Goal: Information Seeking & Learning: Learn about a topic

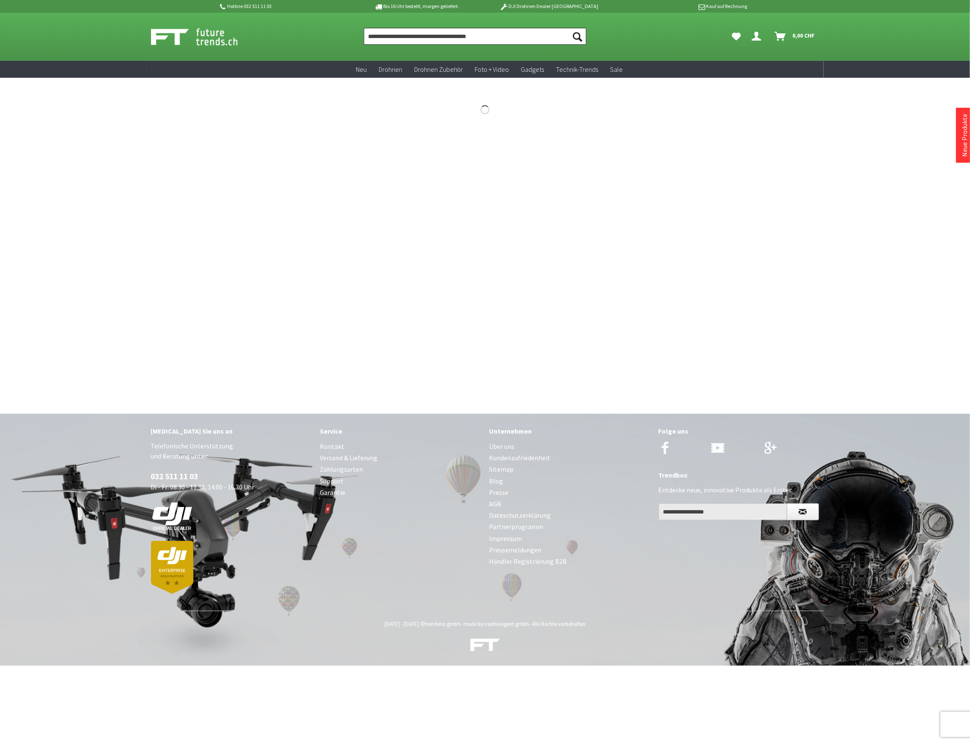
click at [371, 36] on input "Produkt, Marke, Kategorie, EAN, Artikelnummer…" at bounding box center [475, 36] width 222 height 17
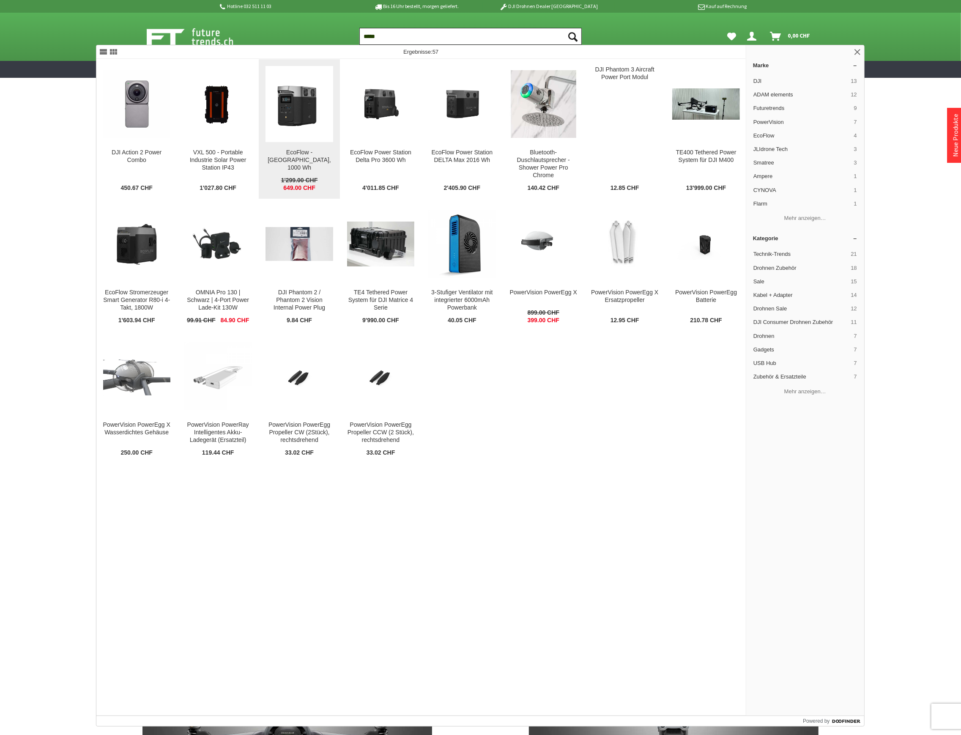
type input "*****"
click at [317, 124] on img at bounding box center [299, 103] width 67 height 67
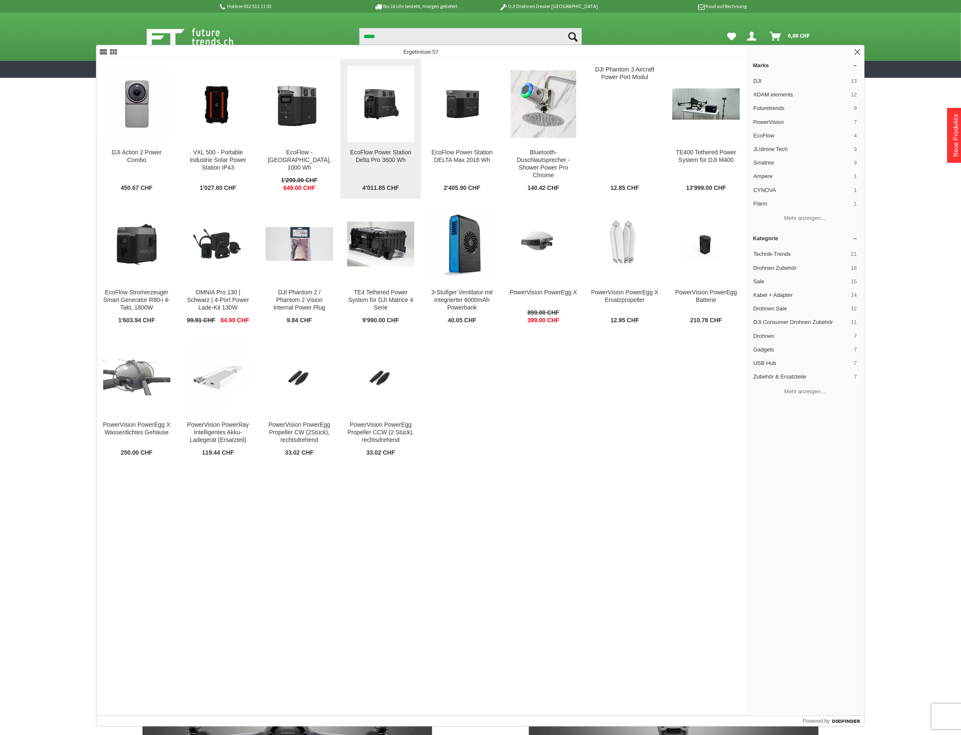
click at [386, 122] on img at bounding box center [380, 103] width 67 height 67
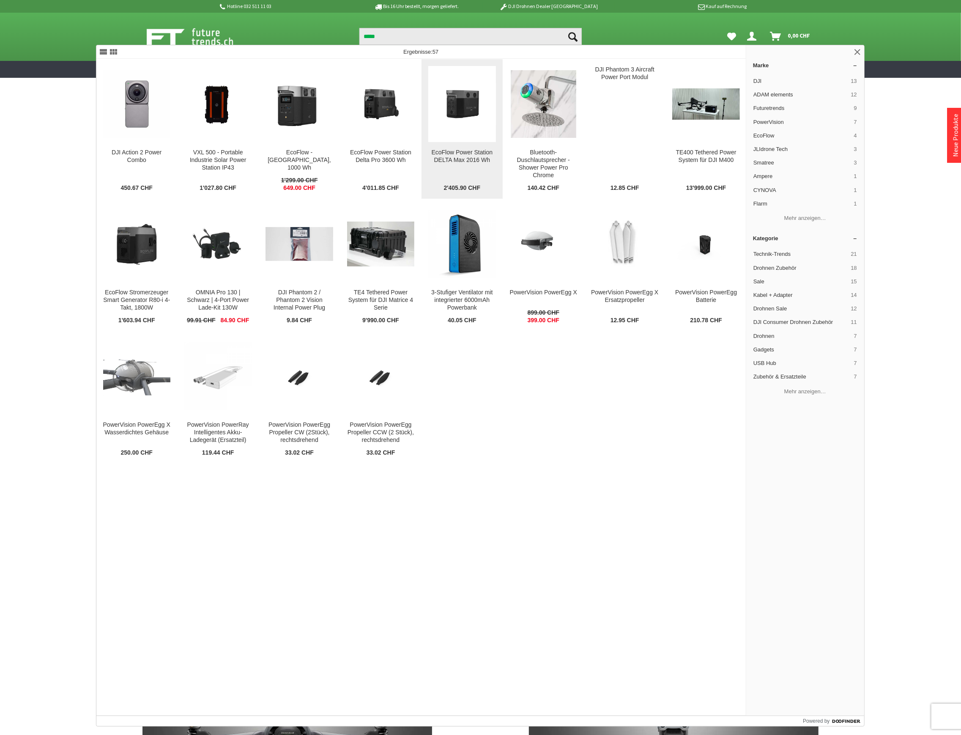
click at [481, 112] on img at bounding box center [461, 104] width 67 height 42
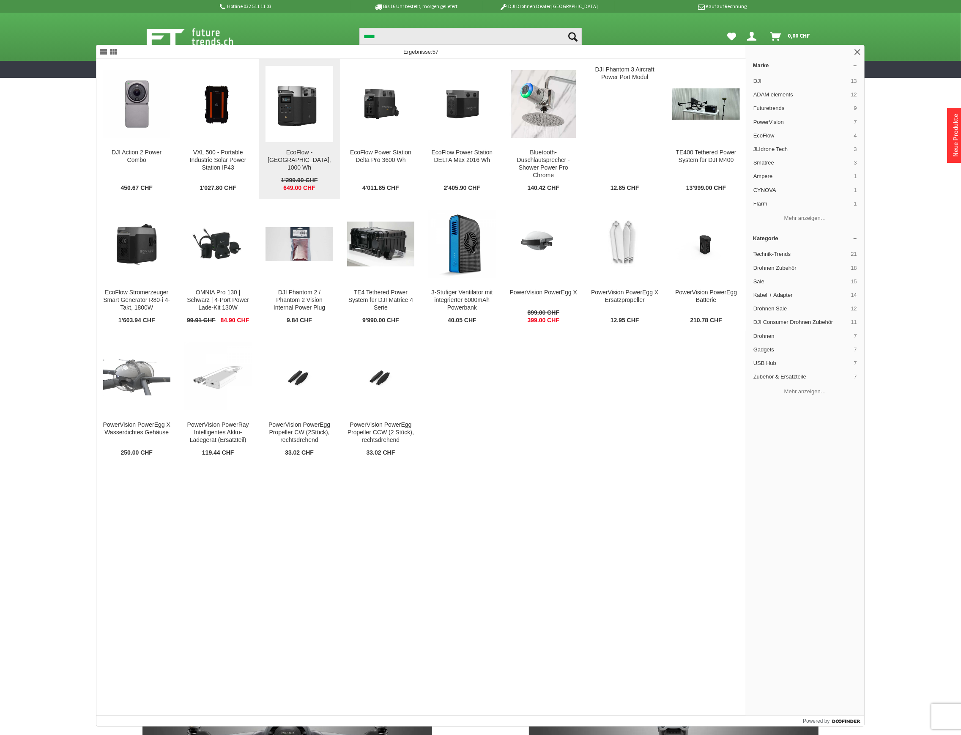
click at [291, 116] on img at bounding box center [299, 103] width 67 height 67
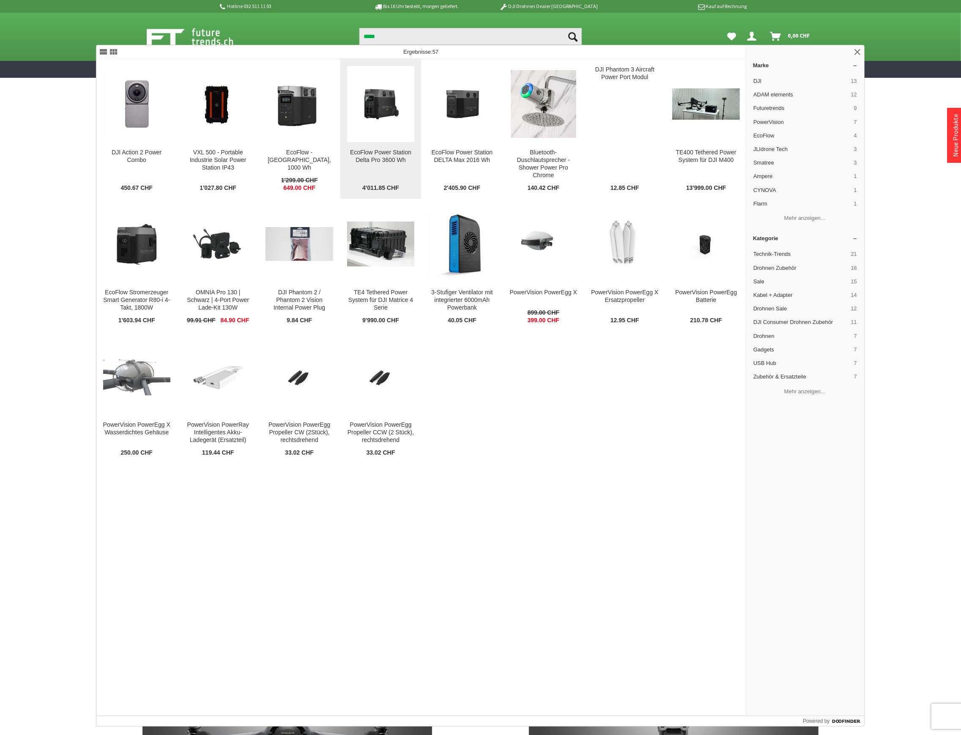
click at [376, 102] on img at bounding box center [380, 103] width 67 height 67
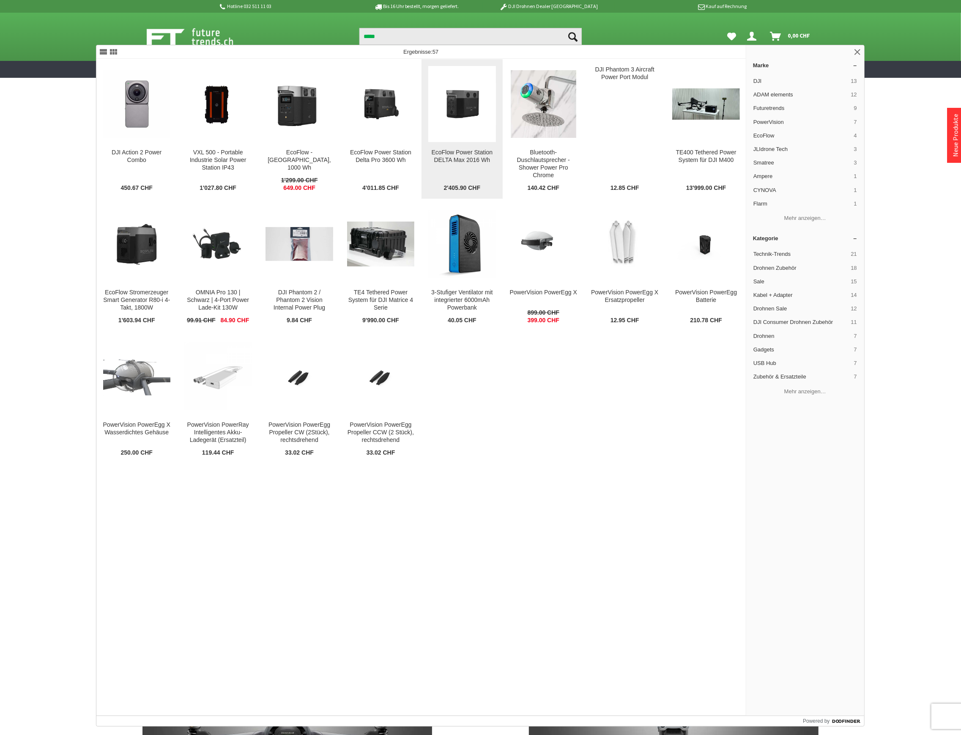
click at [469, 112] on img at bounding box center [461, 104] width 67 height 42
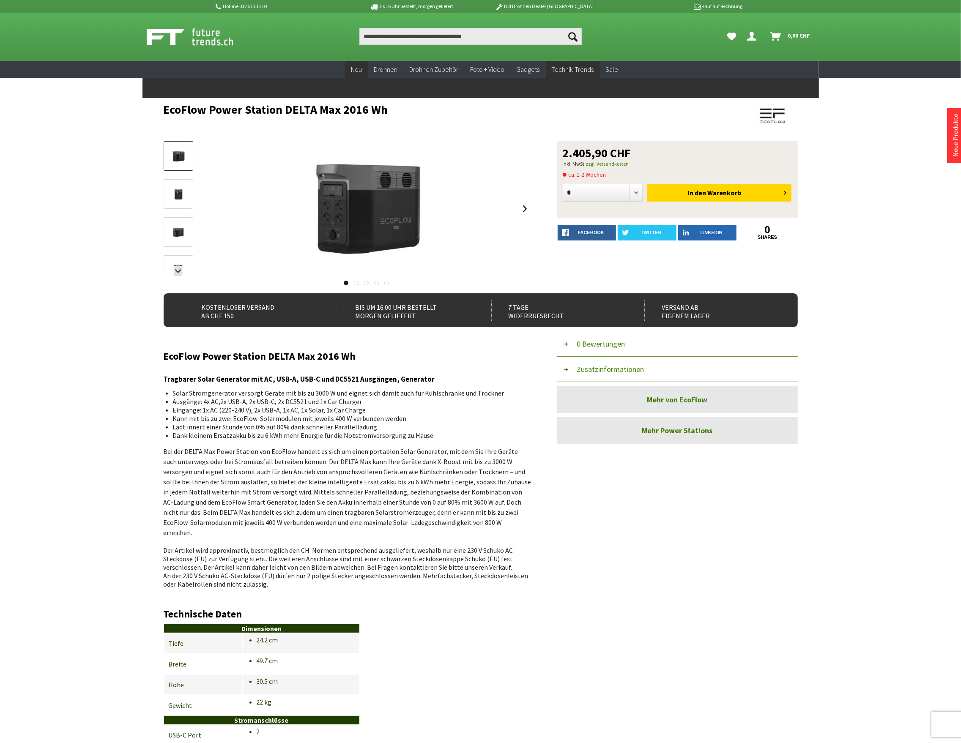
click at [358, 71] on span "Neu" at bounding box center [356, 69] width 11 height 8
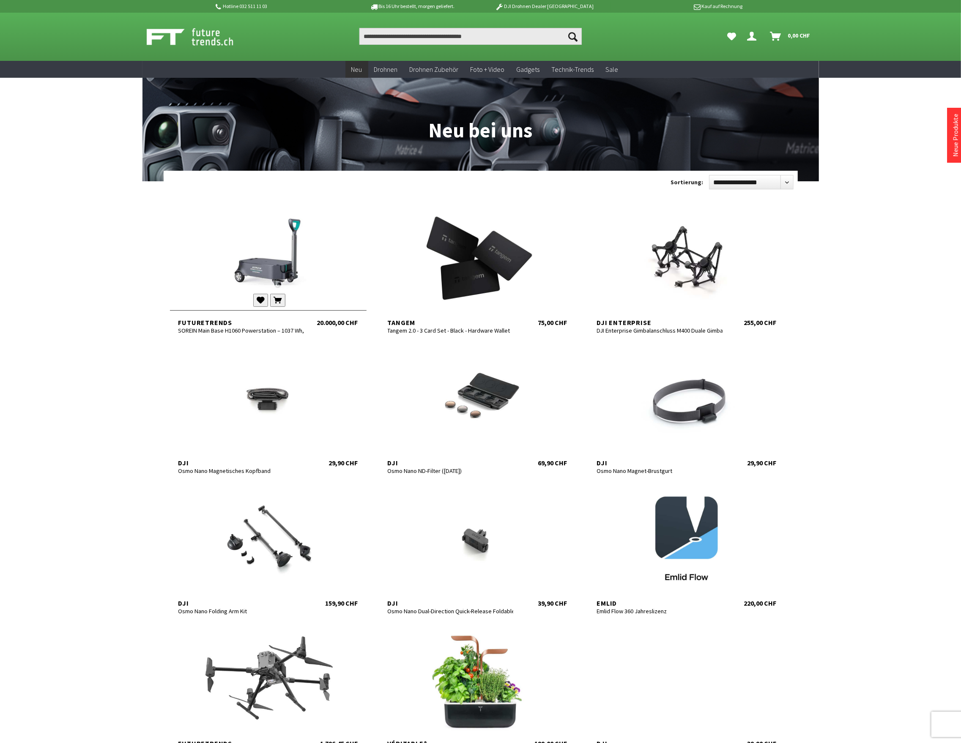
click at [271, 254] on div at bounding box center [268, 258] width 197 height 101
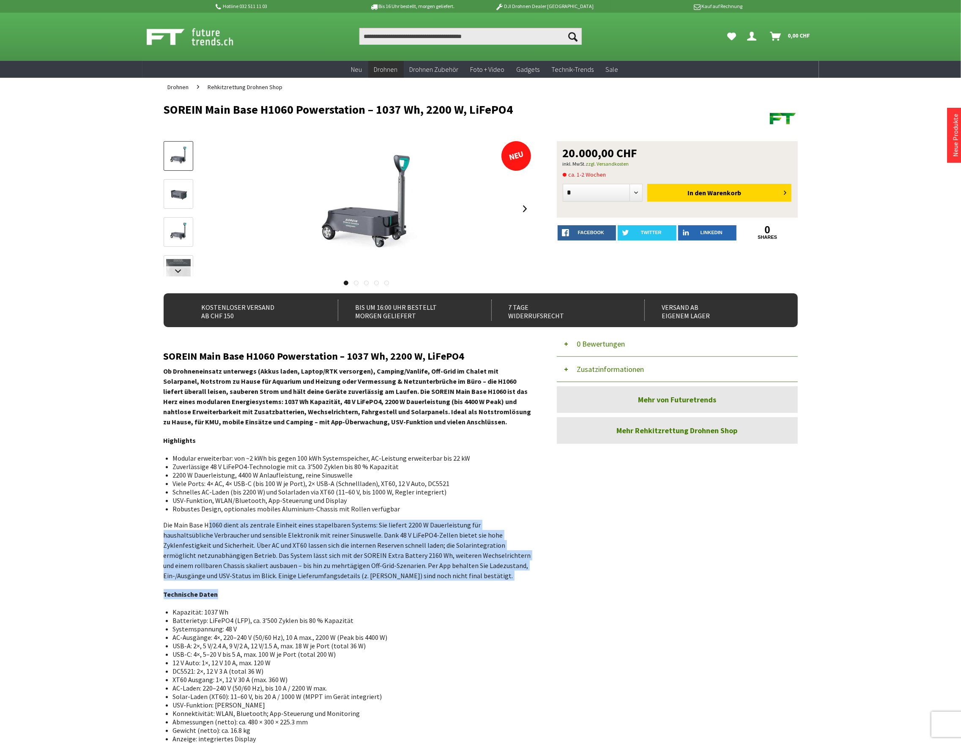
drag, startPoint x: 208, startPoint y: 514, endPoint x: 372, endPoint y: 594, distance: 182.3
click at [372, 594] on div "SOREIN Main Base H1060 Powerstation – 1037 Wh, 2200 W, LiFePO4 Ob Drohneneinsat…" at bounding box center [348, 618] width 368 height 535
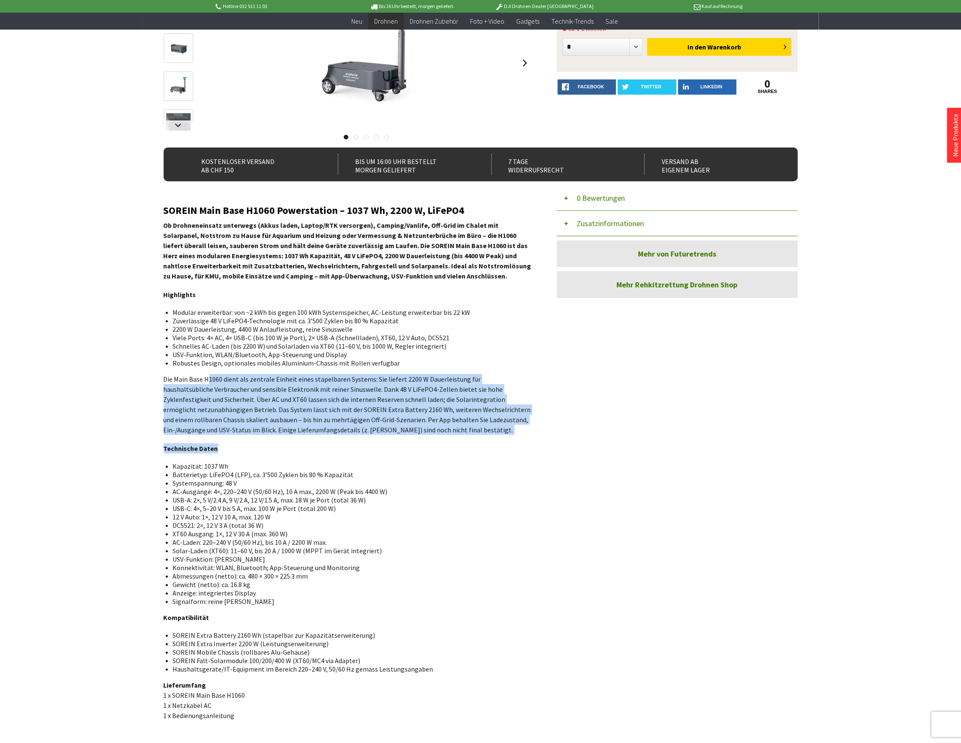
scroll to position [56, 0]
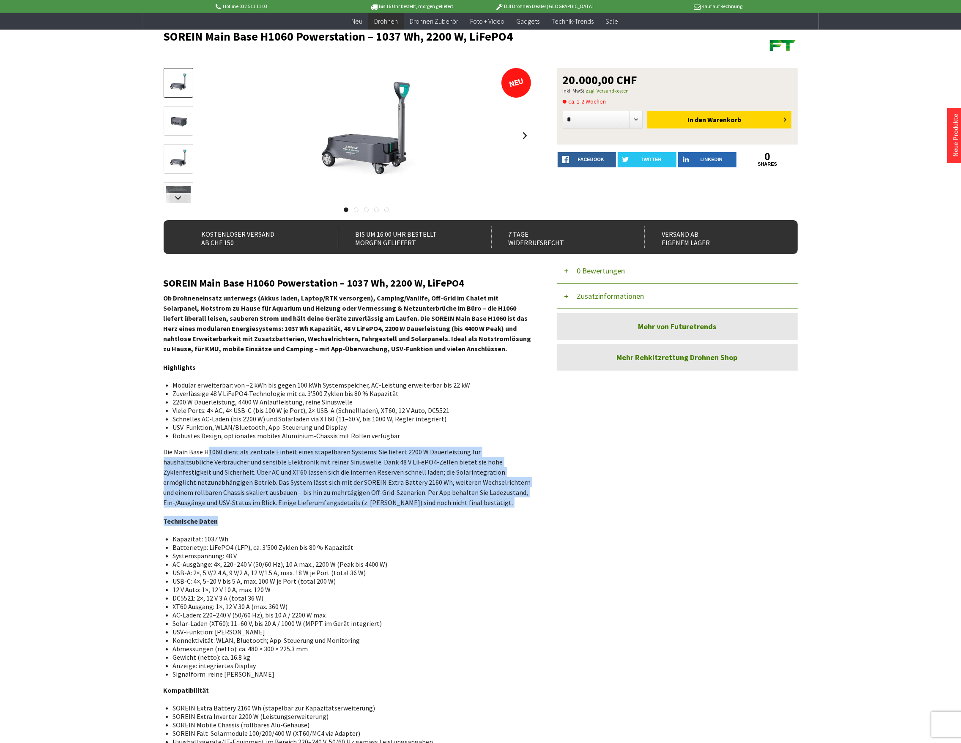
click at [621, 300] on button "Zusatzinformationen" at bounding box center [677, 296] width 241 height 25
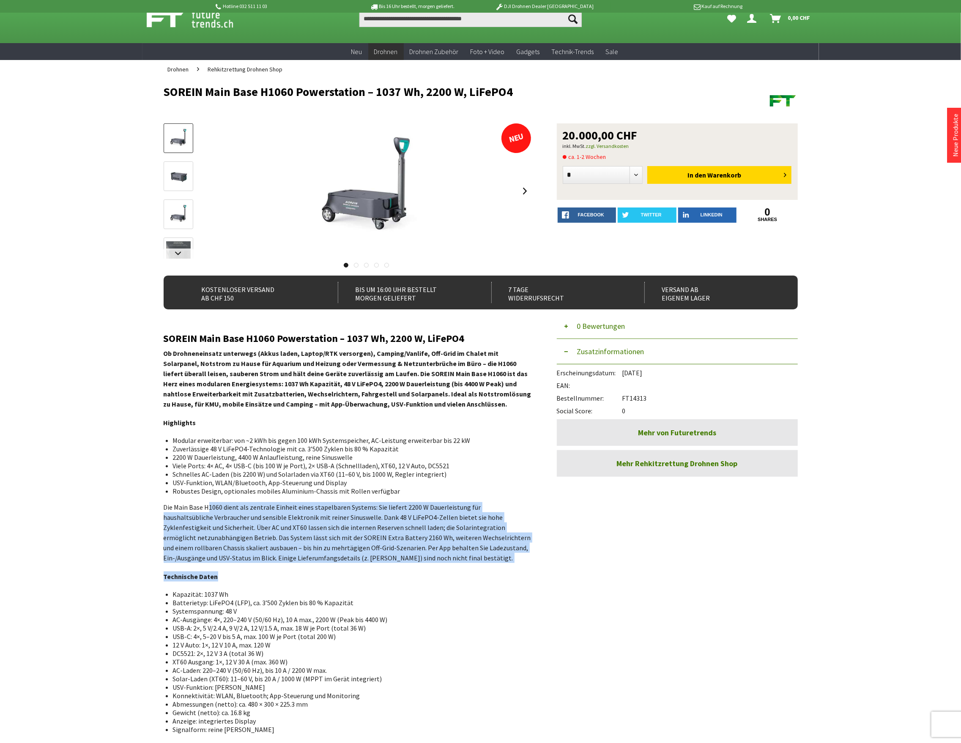
scroll to position [0, 0]
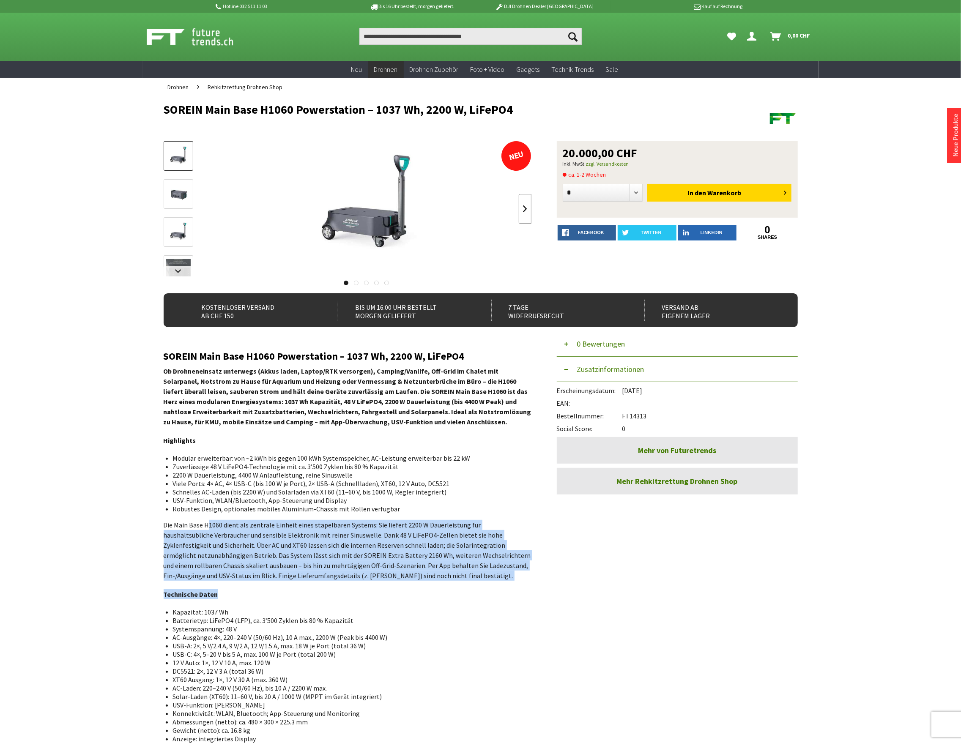
click at [526, 205] on link at bounding box center [525, 209] width 13 height 30
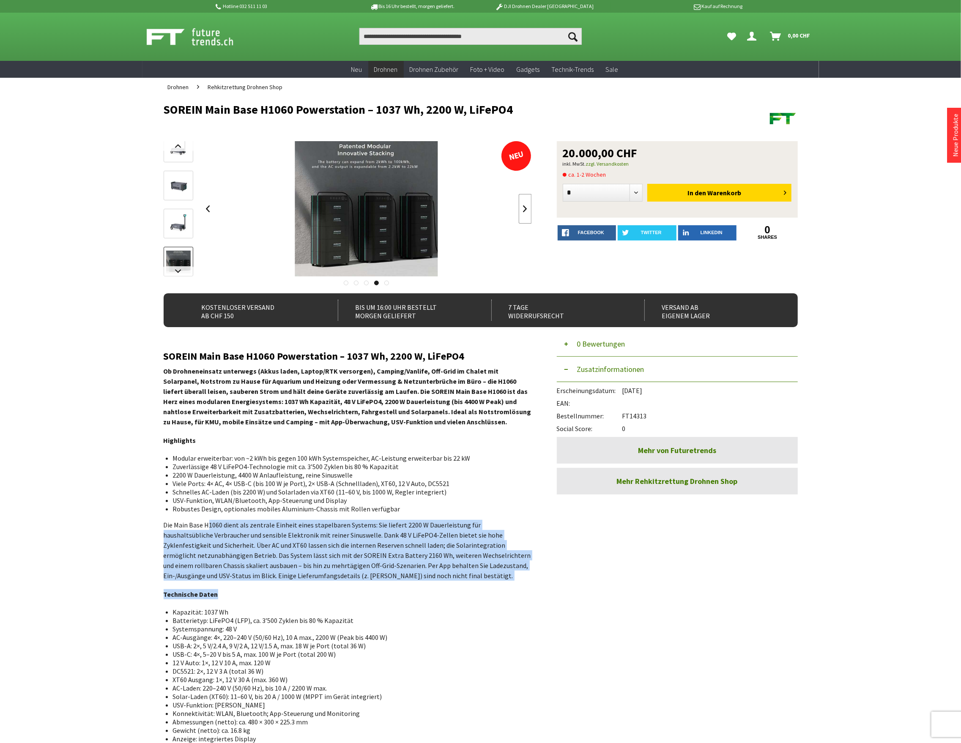
click at [526, 205] on link at bounding box center [525, 209] width 13 height 30
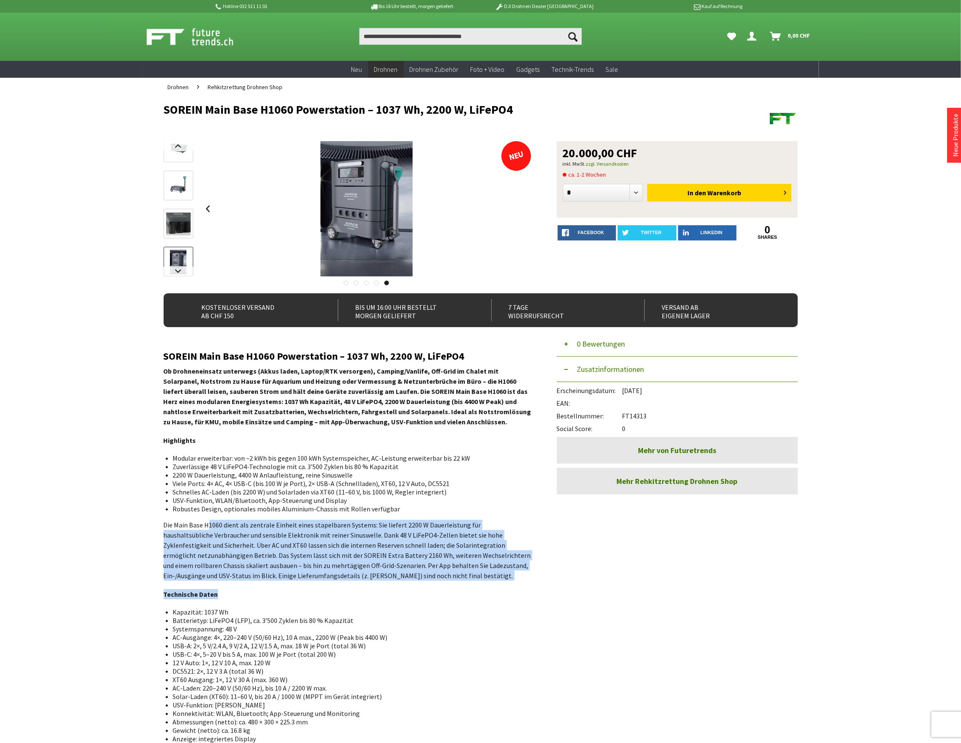
click at [526, 205] on div at bounding box center [367, 208] width 330 height 135
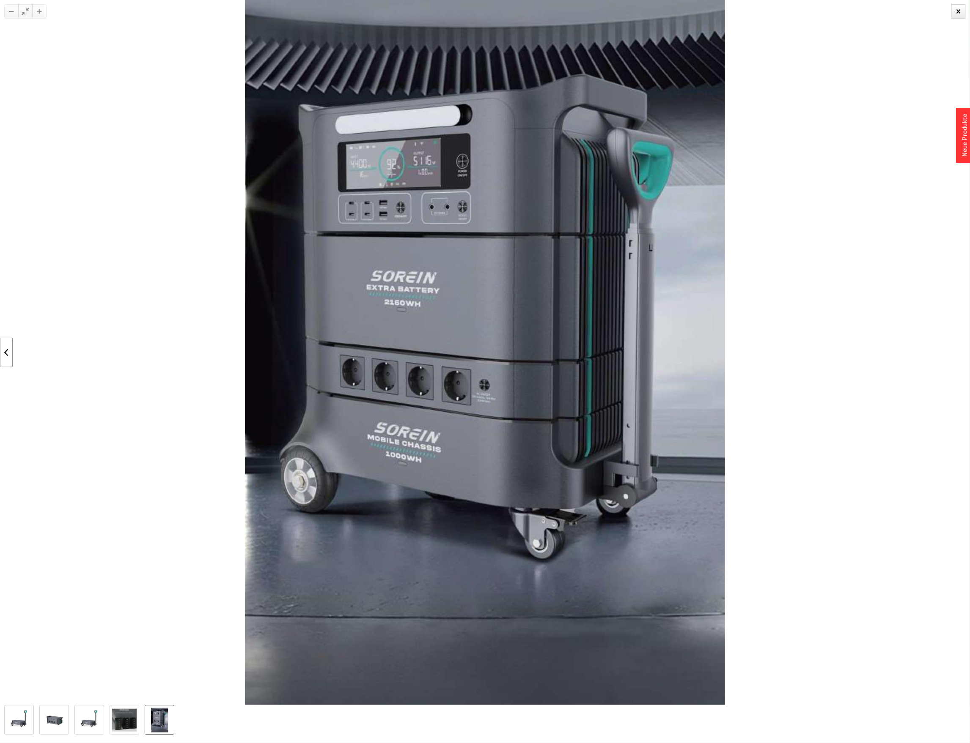
click at [5, 352] on link at bounding box center [6, 353] width 13 height 30
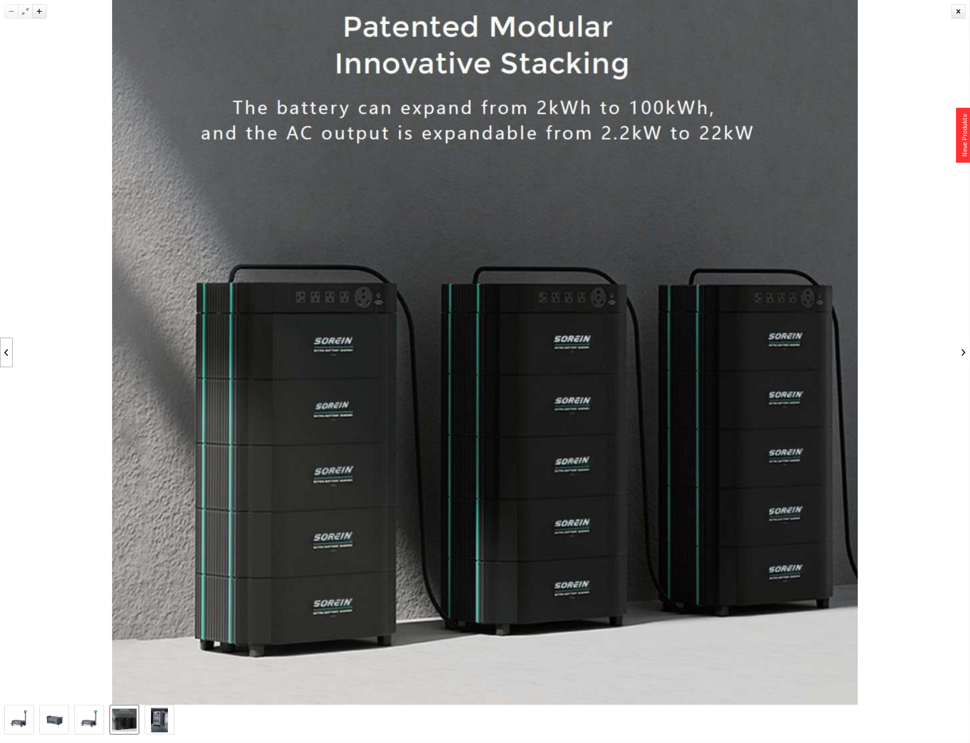
click at [5, 352] on link at bounding box center [6, 353] width 13 height 30
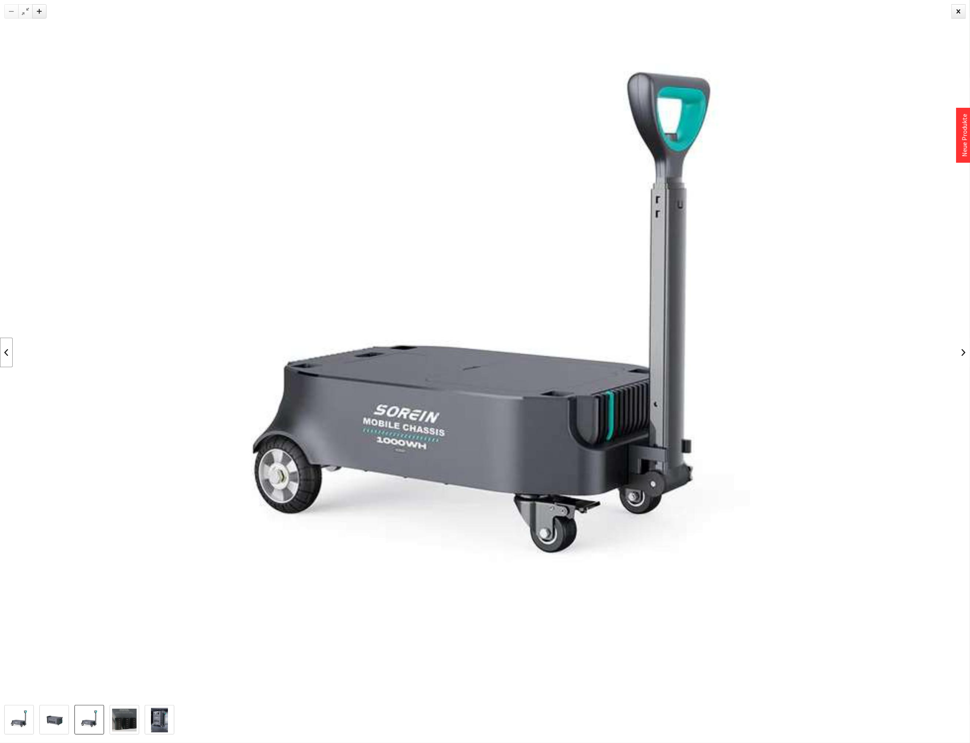
click at [5, 352] on link at bounding box center [6, 353] width 13 height 30
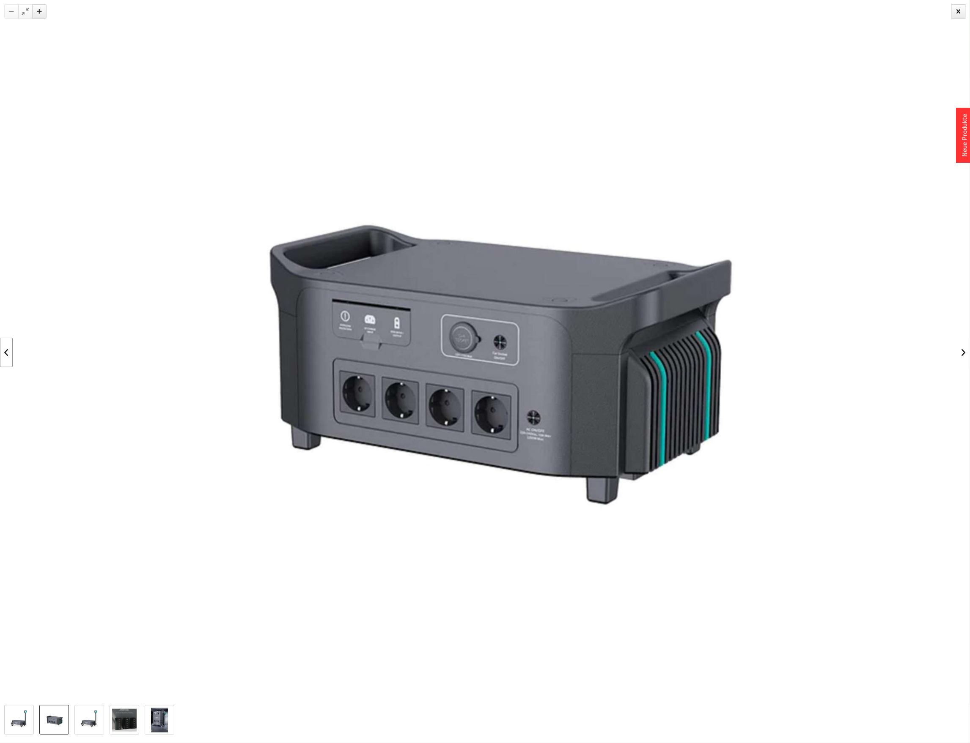
click at [5, 352] on link at bounding box center [6, 353] width 13 height 30
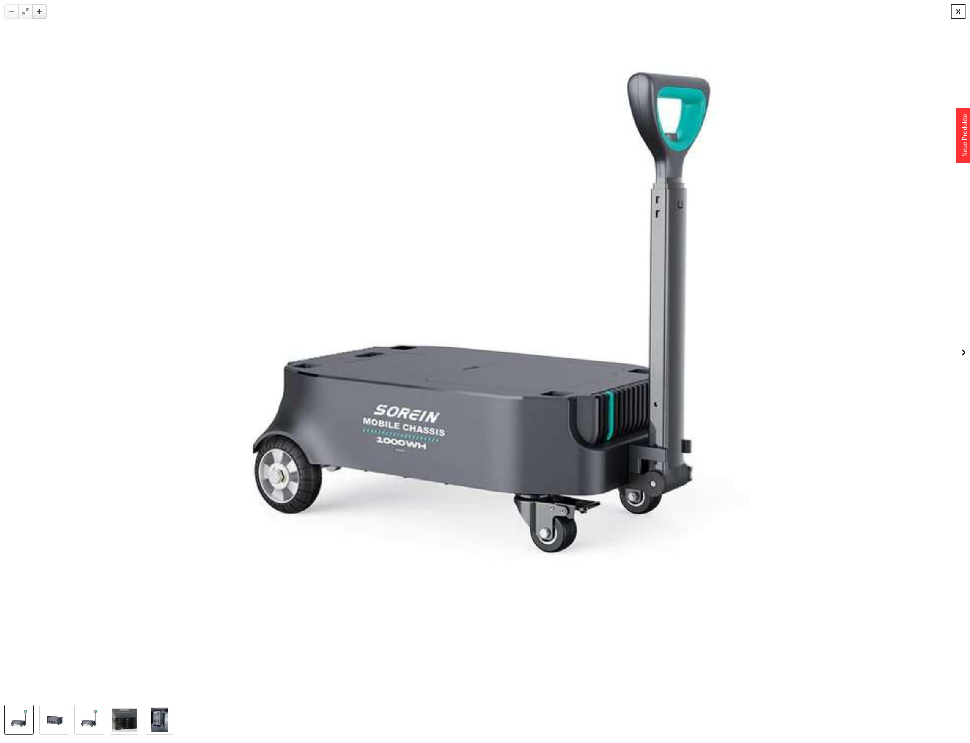
click at [961, 16] on div at bounding box center [958, 11] width 14 height 14
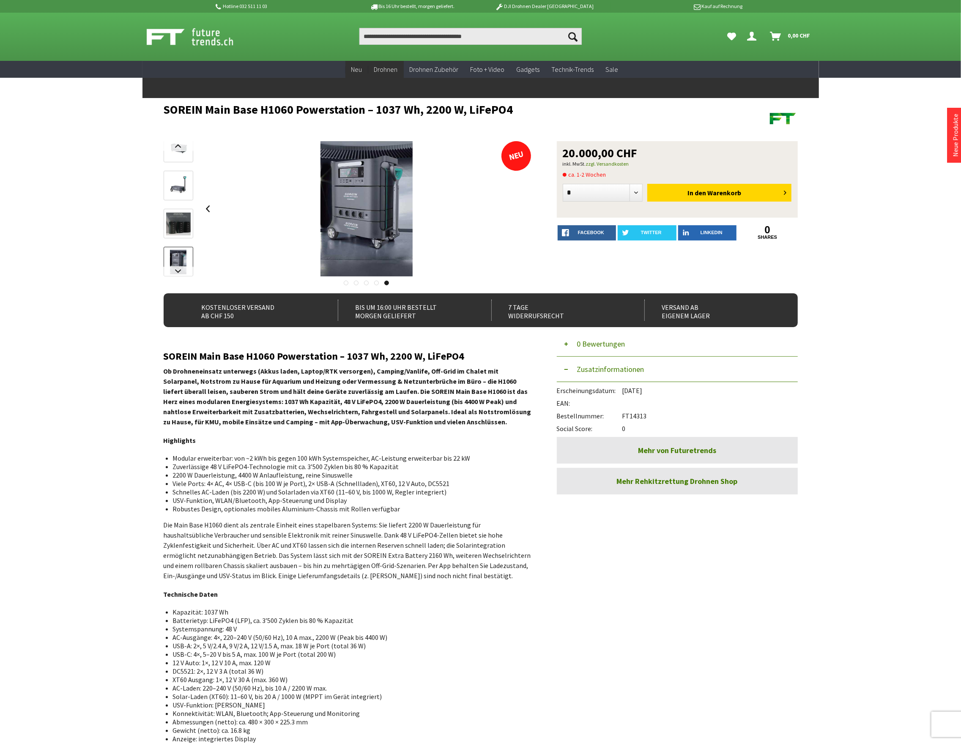
click at [354, 66] on span "Neu" at bounding box center [356, 69] width 11 height 8
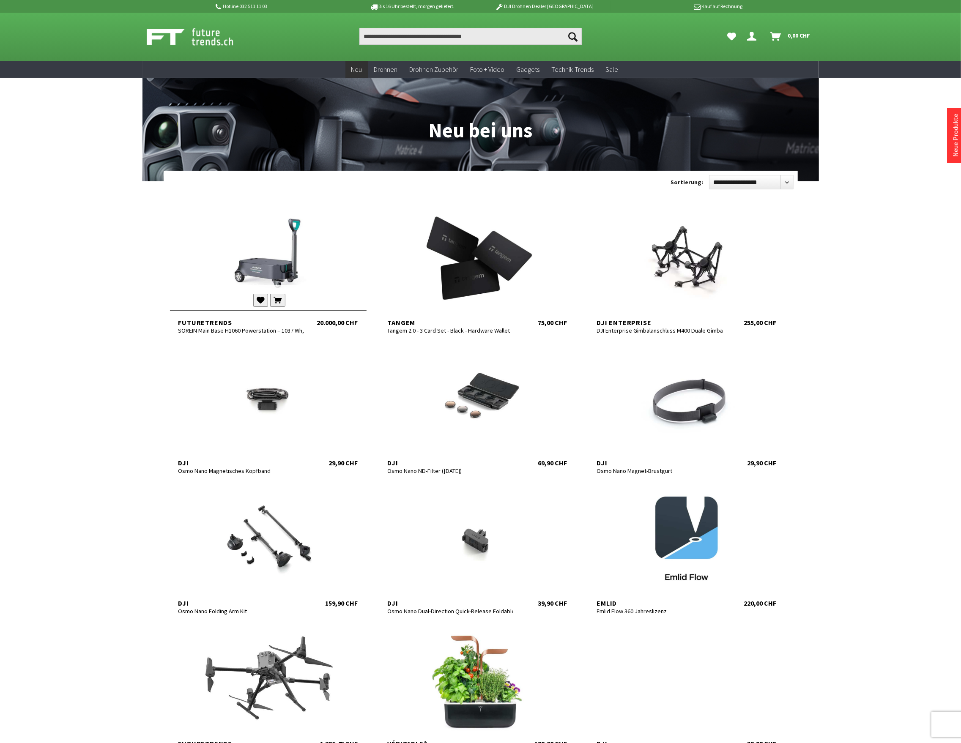
click at [273, 232] on div at bounding box center [268, 258] width 197 height 101
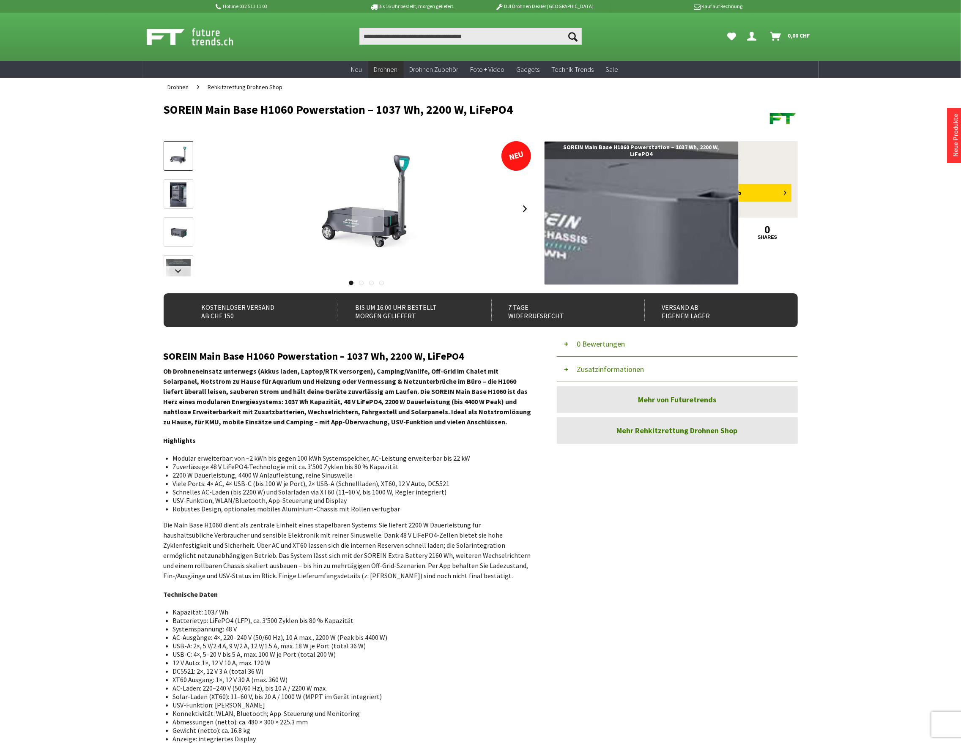
click at [368, 219] on div at bounding box center [368, 220] width 33 height 24
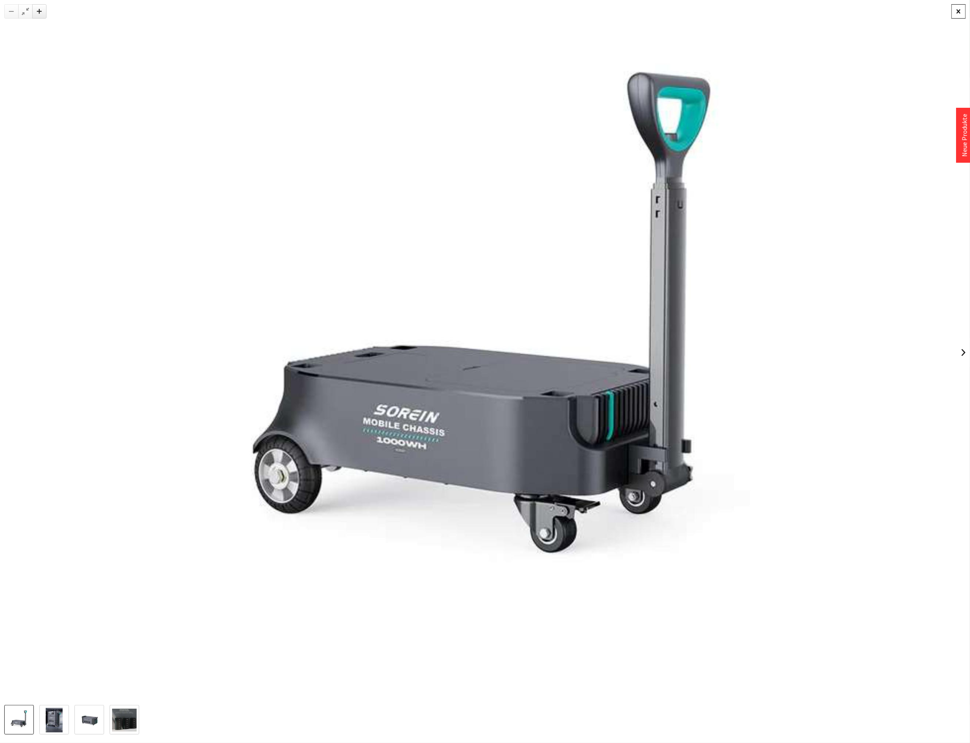
click at [961, 11] on div at bounding box center [958, 11] width 14 height 14
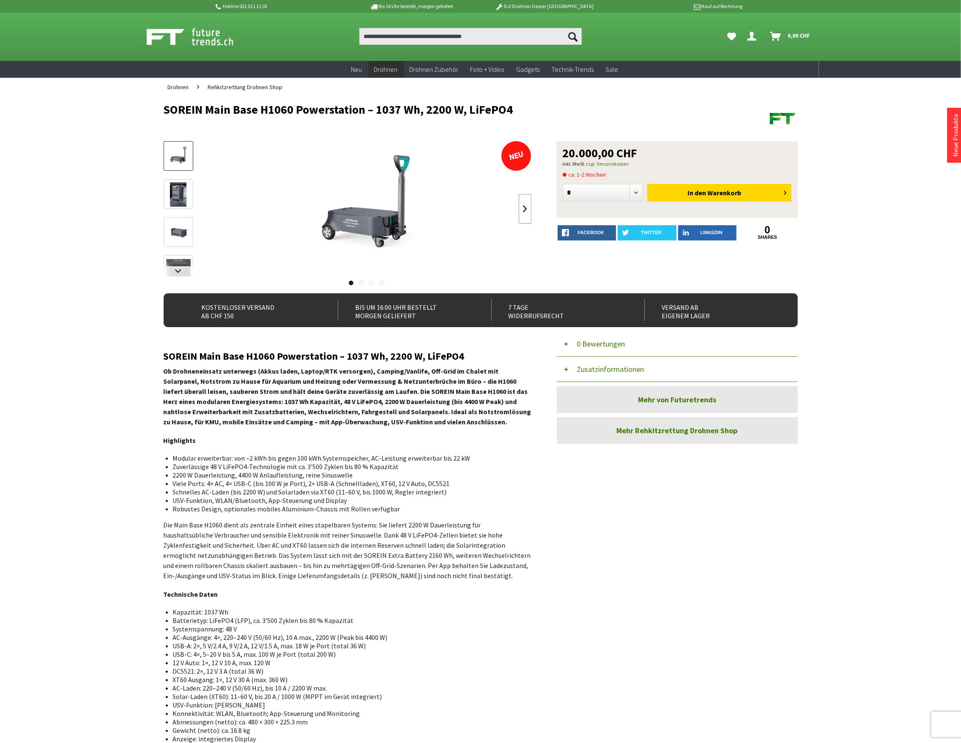
click at [526, 208] on link at bounding box center [525, 209] width 13 height 30
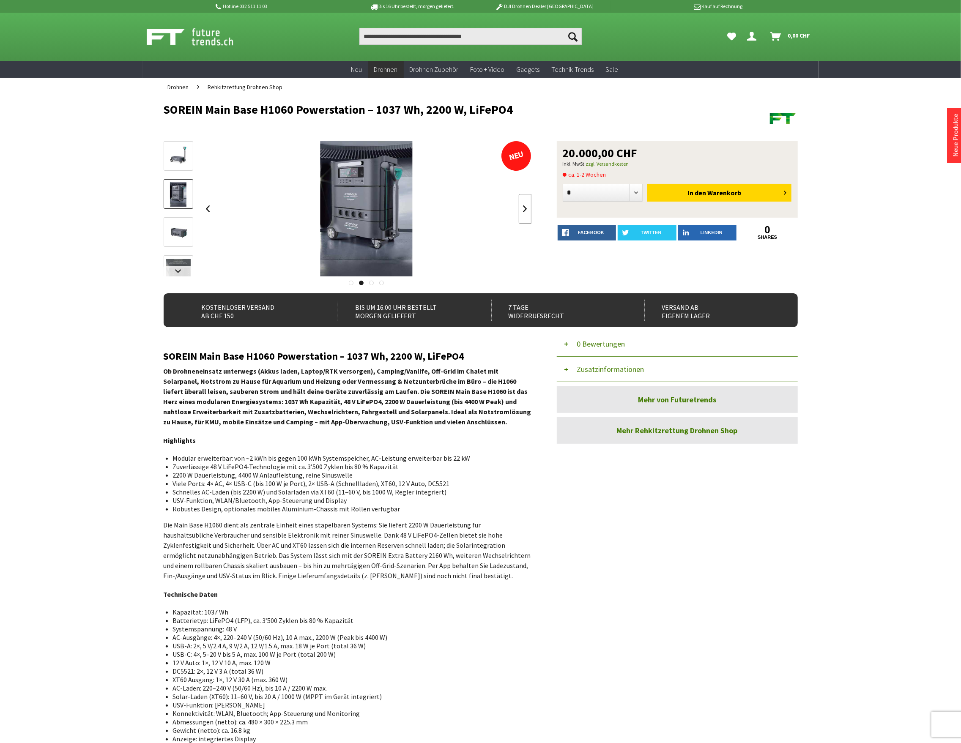
click at [526, 208] on link at bounding box center [525, 209] width 13 height 30
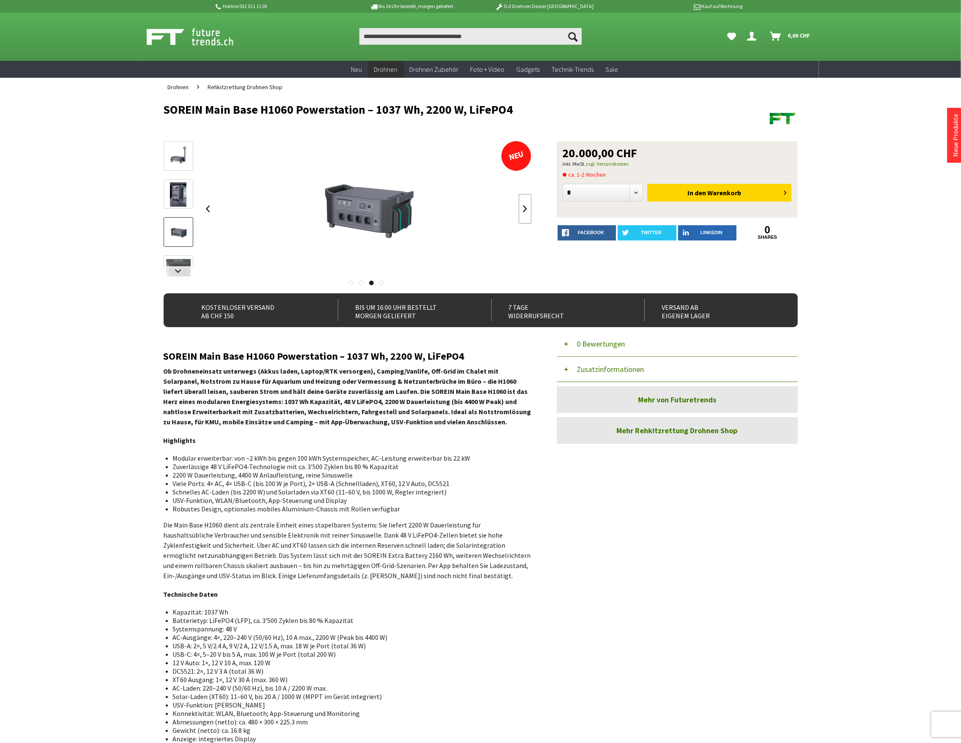
click at [526, 208] on link at bounding box center [525, 209] width 13 height 30
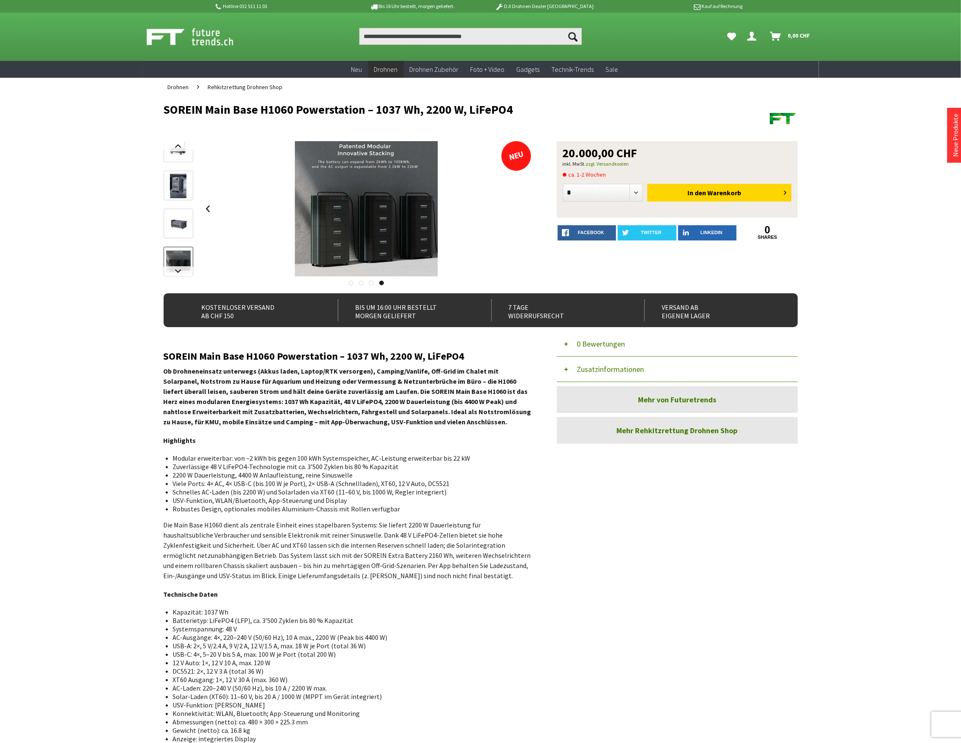
click at [72, 136] on div "Hotline 032 511 11 03 Bis 16 Uhr bestellt, [DATE] geliefert. DJI Drohnen Dealer…" at bounding box center [480, 593] width 961 height 1186
click at [412, 37] on input "Produkt, Marke, Kategorie, EAN, Artikelnummer…" at bounding box center [470, 36] width 222 height 17
paste input "**********"
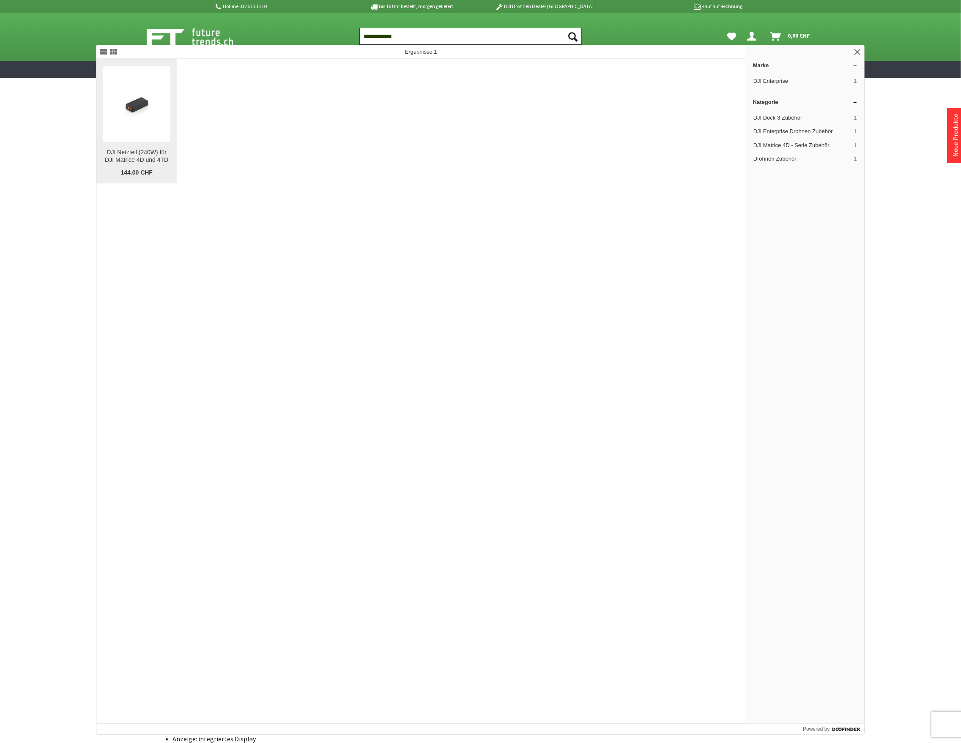
type input "**********"
click at [141, 115] on img at bounding box center [136, 104] width 67 height 51
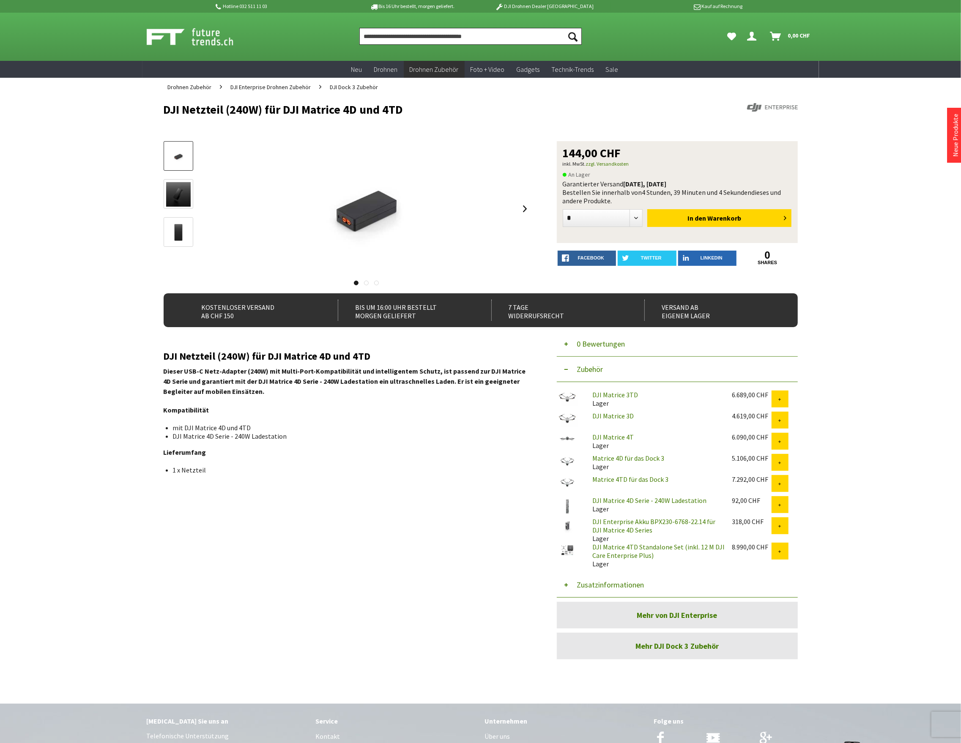
click at [427, 36] on input "Produkt, Marke, Kategorie, EAN, Artikelnummer…" at bounding box center [470, 36] width 222 height 17
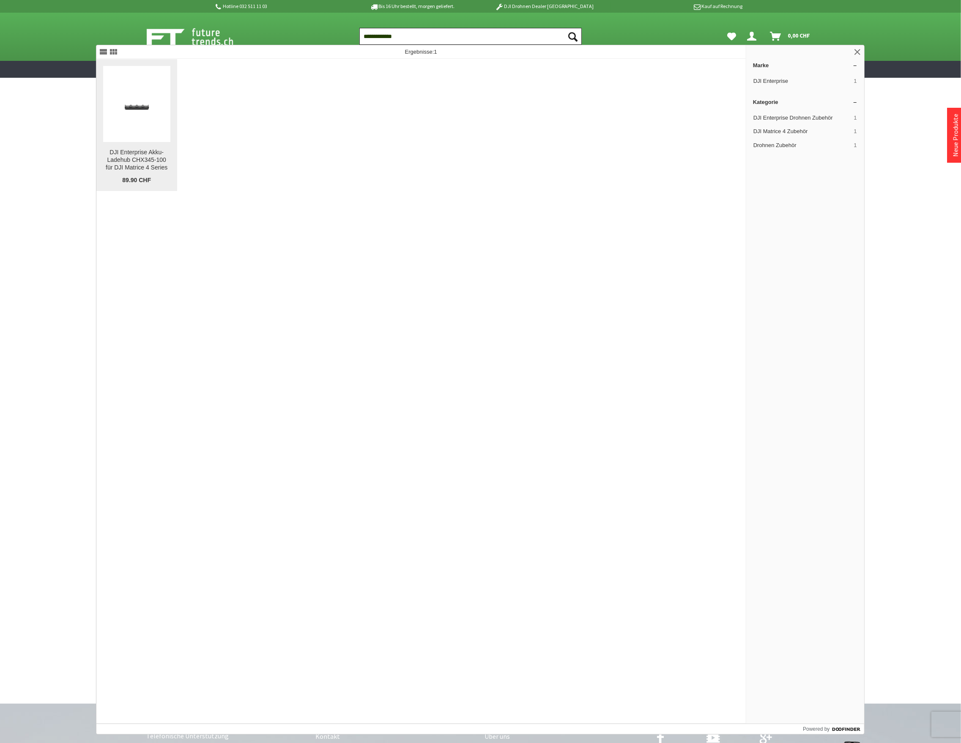
type input "**********"
click at [128, 147] on link "DJI Enterprise Akku-Ladehub CHX345-100 für DJI Matrice 4 Series DJI Enterprise …" at bounding box center [136, 125] width 81 height 132
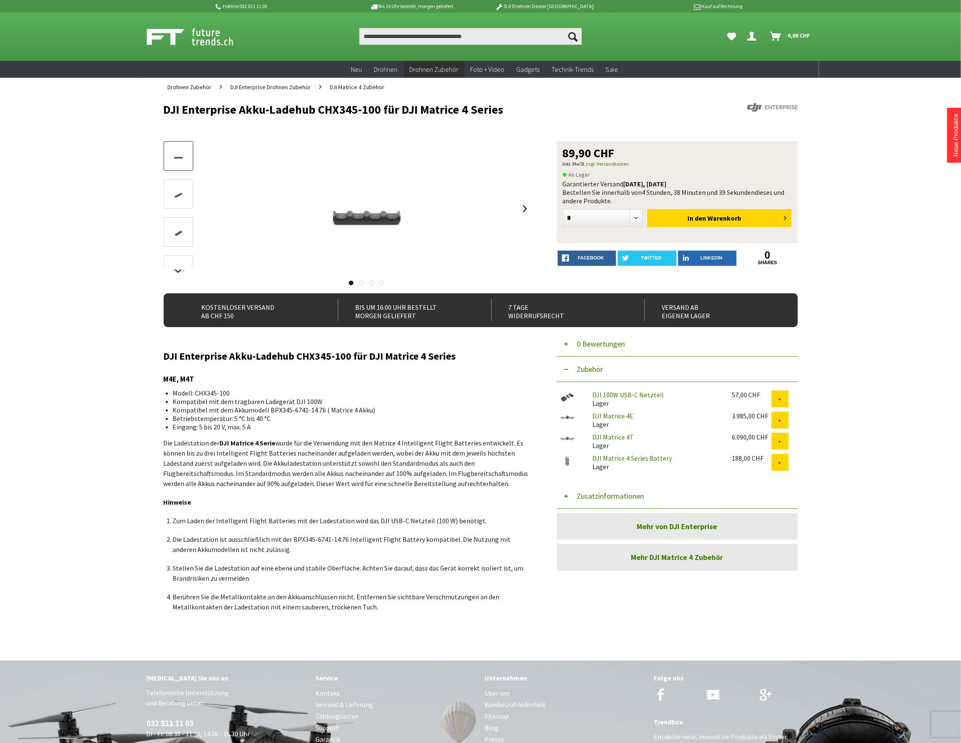
click at [625, 500] on button "Zusatzinformationen" at bounding box center [677, 496] width 241 height 25
